Goal: Check status: Check status

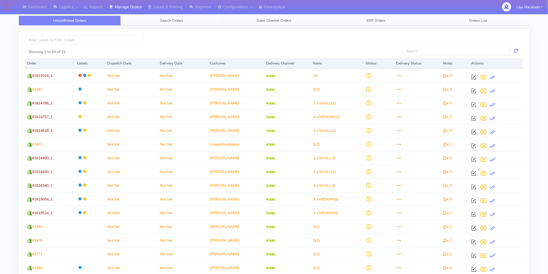
click at [171, 22] on span "Search Orders" at bounding box center [171, 20] width 23 height 5
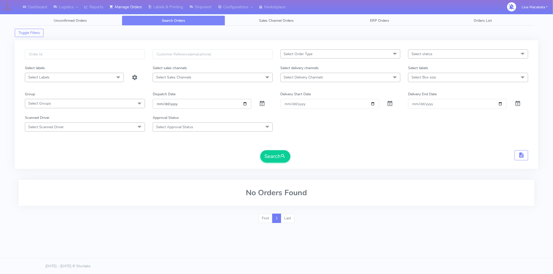
click at [158, 102] on input "date" at bounding box center [202, 104] width 99 height 10
click at [167, 103] on input "date" at bounding box center [202, 104] width 99 height 10
click at [176, 103] on input "date" at bounding box center [202, 104] width 99 height 10
drag, startPoint x: 63, startPoint y: 61, endPoint x: 61, endPoint y: 53, distance: 8.4
click at [63, 60] on div at bounding box center [85, 57] width 128 height 16
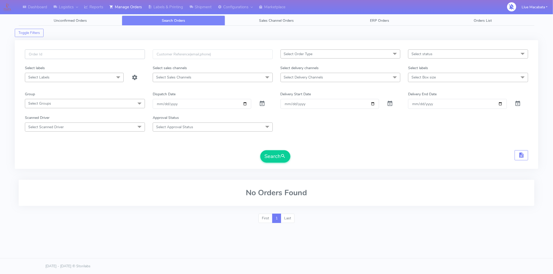
click at [61, 53] on input "text" at bounding box center [85, 54] width 120 height 10
paste input "1621852"
type input "1621852"
drag, startPoint x: 273, startPoint y: 155, endPoint x: 270, endPoint y: 152, distance: 4.0
click at [273, 153] on button "Search" at bounding box center [275, 156] width 30 height 12
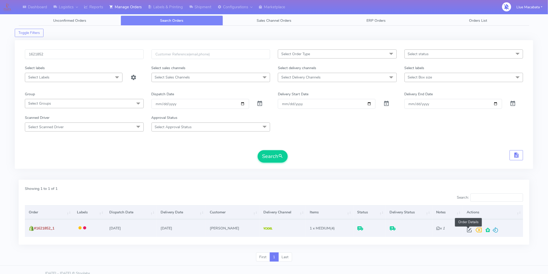
click at [468, 230] on span at bounding box center [469, 231] width 9 height 5
select select "5"
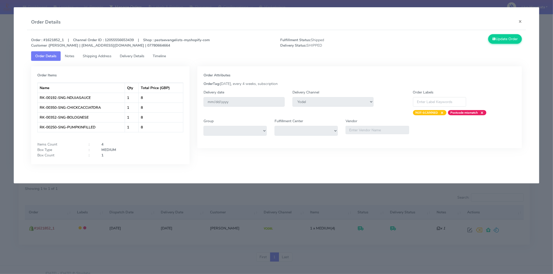
click at [163, 58] on span "Timeline" at bounding box center [159, 56] width 13 height 5
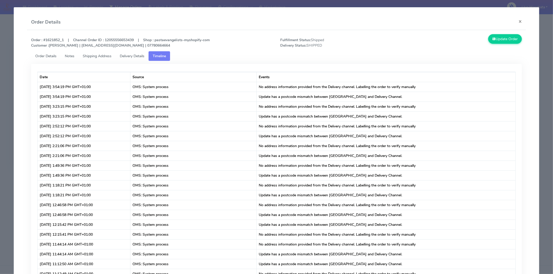
click at [131, 56] on span "Delivery Details" at bounding box center [132, 56] width 25 height 5
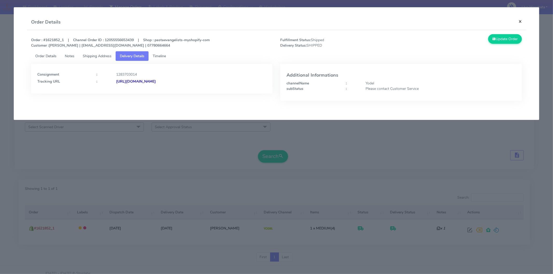
drag, startPoint x: 519, startPoint y: 23, endPoint x: 397, endPoint y: 35, distance: 122.4
click at [517, 23] on button "×" at bounding box center [520, 22] width 12 height 14
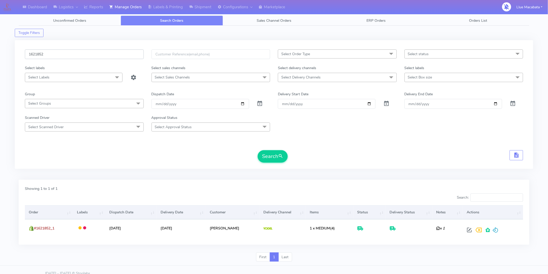
click at [56, 56] on input "1621852" at bounding box center [84, 54] width 119 height 10
paste input "244"
type input "1621244"
drag, startPoint x: 276, startPoint y: 156, endPoint x: 266, endPoint y: 157, distance: 10.6
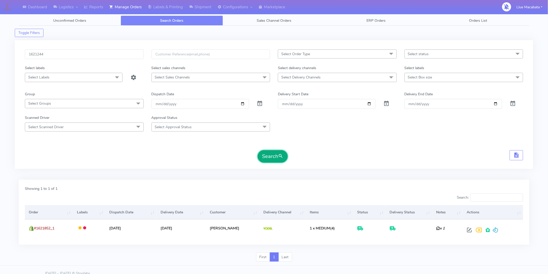
click at [273, 156] on button "Search" at bounding box center [273, 156] width 30 height 12
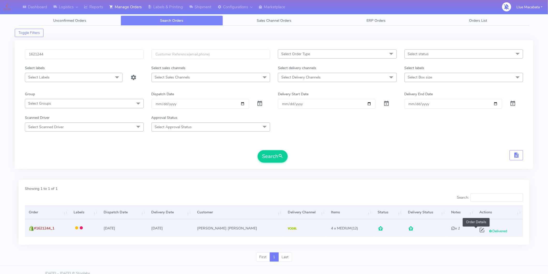
click at [478, 229] on span at bounding box center [482, 231] width 9 height 5
select select "5"
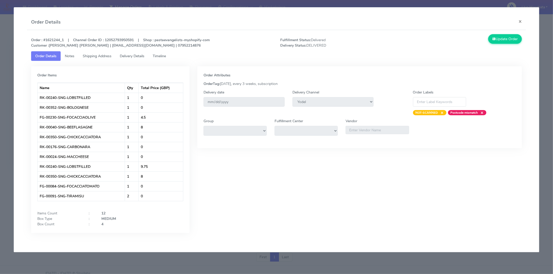
drag, startPoint x: 274, startPoint y: 174, endPoint x: 270, endPoint y: 175, distance: 4.4
click at [271, 175] on div "Order Attributes OrderTag: [DATE], every 3 weeks, subscription Delivery date [D…" at bounding box center [359, 153] width 332 height 175
click at [519, 18] on button "×" at bounding box center [520, 22] width 12 height 14
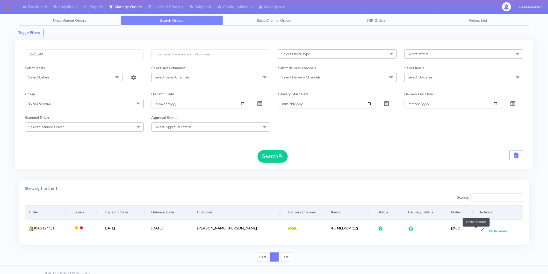
drag, startPoint x: 474, startPoint y: 229, endPoint x: 396, endPoint y: 188, distance: 88.2
click at [476, 230] on td "Delivered Order Details" at bounding box center [499, 227] width 47 height 17
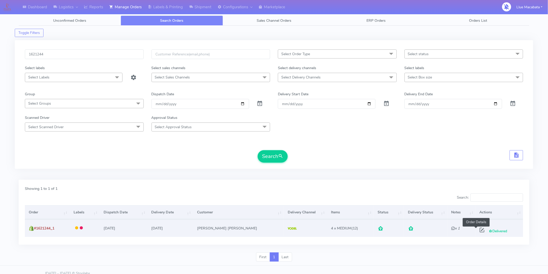
click at [478, 229] on span at bounding box center [482, 231] width 9 height 5
select select "5"
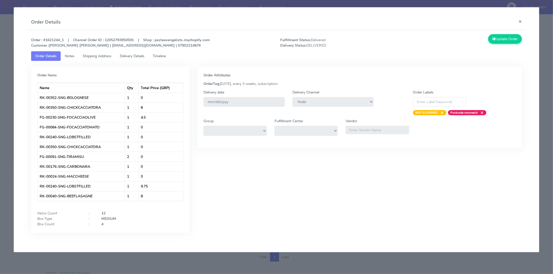
click at [133, 56] on span "Delivery Details" at bounding box center [132, 56] width 25 height 5
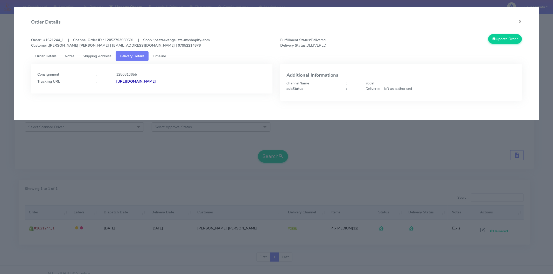
click at [164, 55] on span "Timeline" at bounding box center [159, 56] width 13 height 5
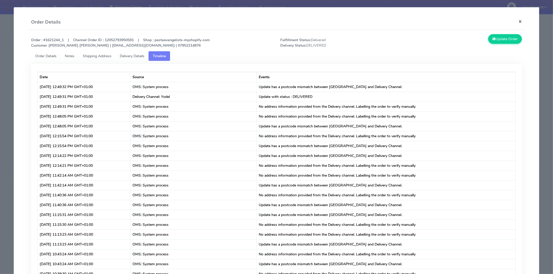
click at [515, 21] on button "×" at bounding box center [520, 22] width 12 height 14
